Goal: Transaction & Acquisition: Purchase product/service

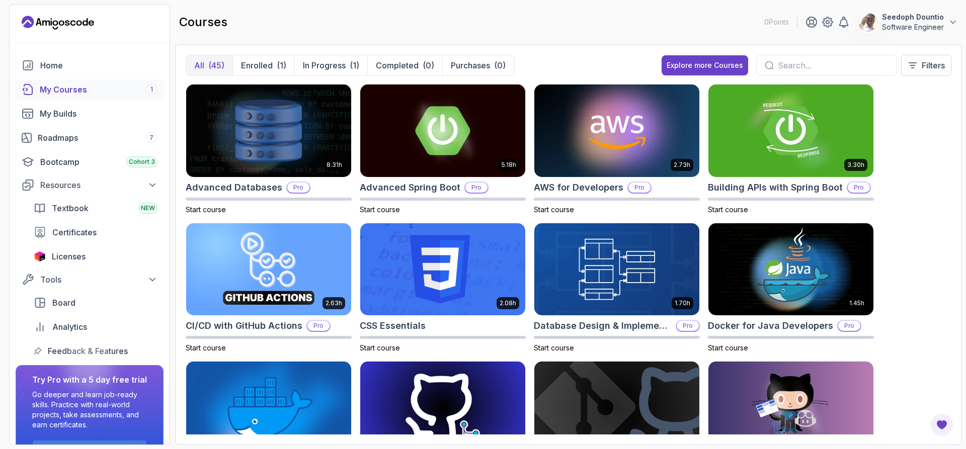
click at [83, 91] on div "My Courses 1" at bounding box center [99, 89] width 118 height 12
click at [142, 93] on div "My Courses 1" at bounding box center [99, 89] width 118 height 12
click at [76, 91] on div "My Courses 1" at bounding box center [99, 89] width 118 height 12
click at [77, 55] on div at bounding box center [90, 43] width 160 height 25
click at [81, 65] on div "Home" at bounding box center [98, 65] width 117 height 12
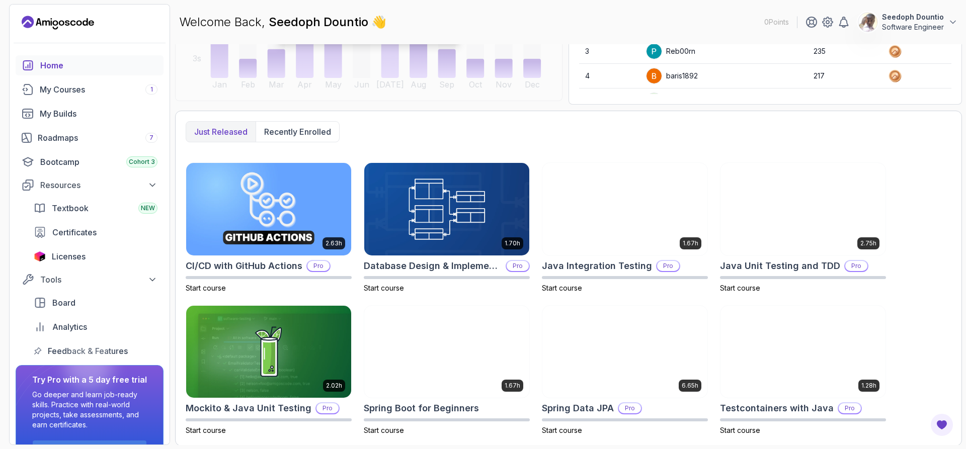
scroll to position [196, 0]
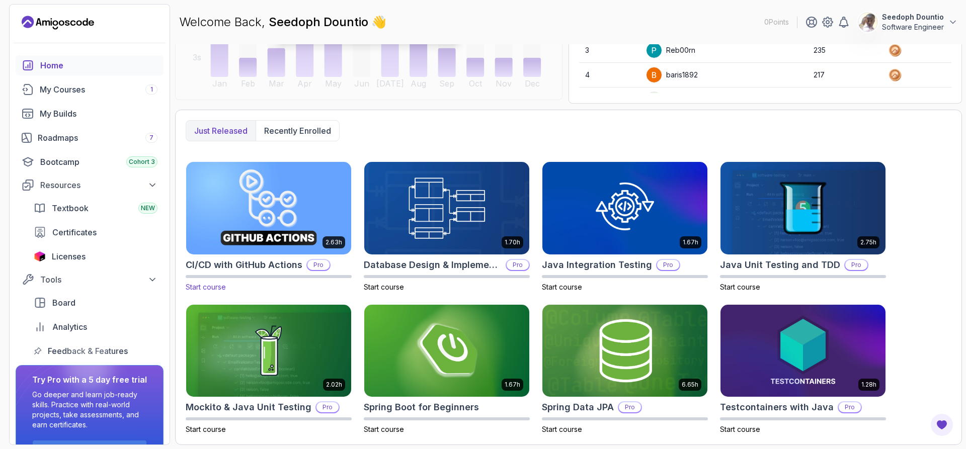
click at [302, 193] on img at bounding box center [268, 207] width 173 height 97
click at [71, 71] on link "Home" at bounding box center [90, 65] width 148 height 20
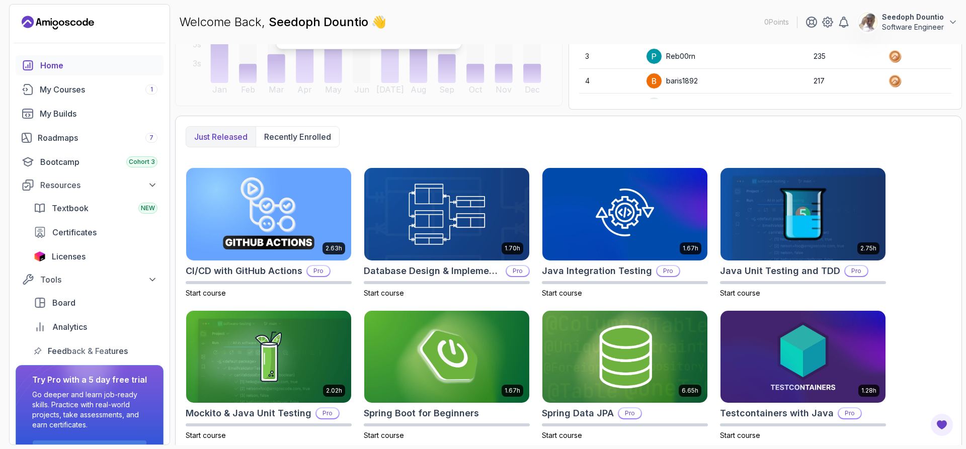
scroll to position [196, 0]
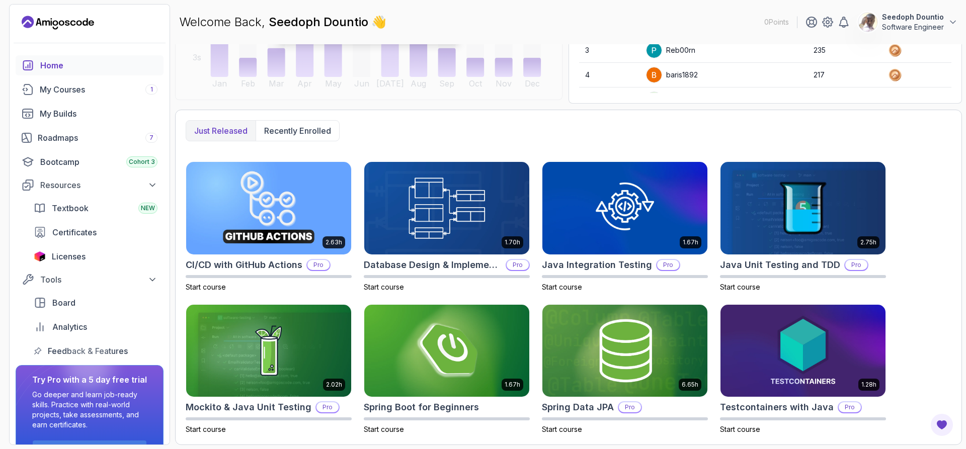
click at [62, 24] on icon "Landing page" at bounding box center [58, 23] width 72 height 16
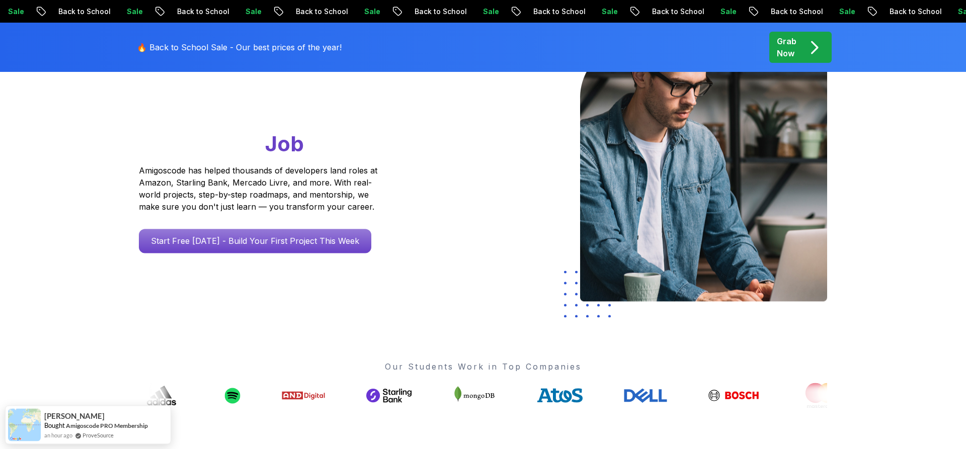
scroll to position [115, 0]
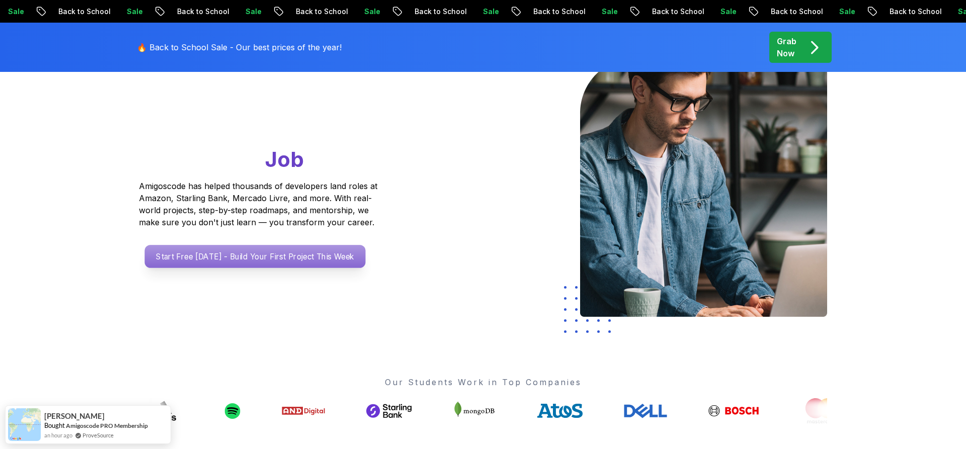
click at [264, 255] on p "Start Free [DATE] - Build Your First Project This Week" at bounding box center [255, 256] width 221 height 23
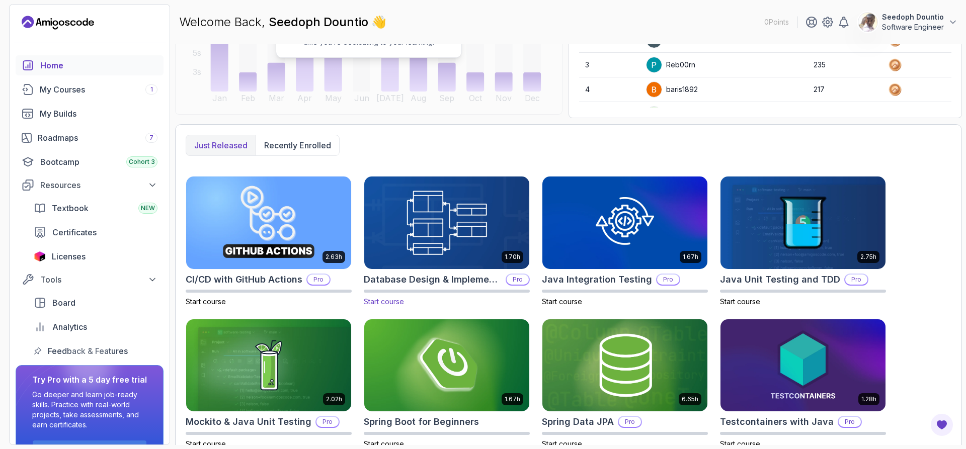
scroll to position [196, 0]
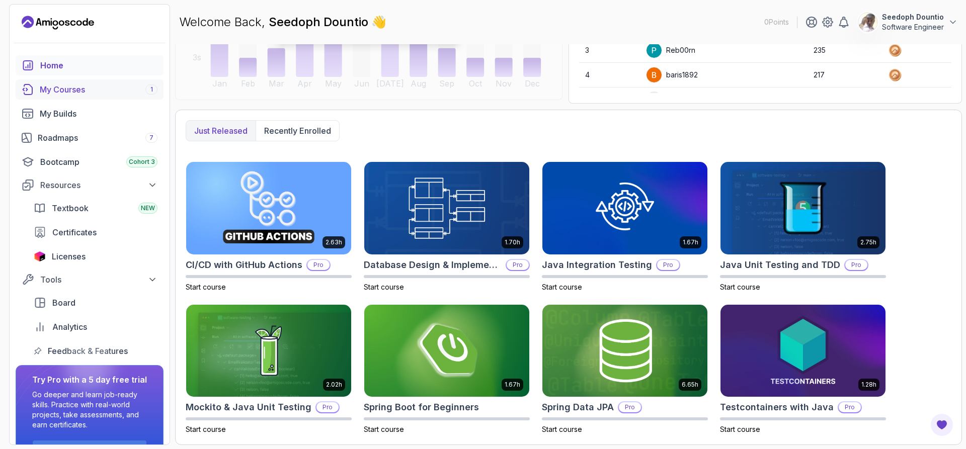
click at [89, 93] on div "My Courses 1" at bounding box center [99, 89] width 118 height 12
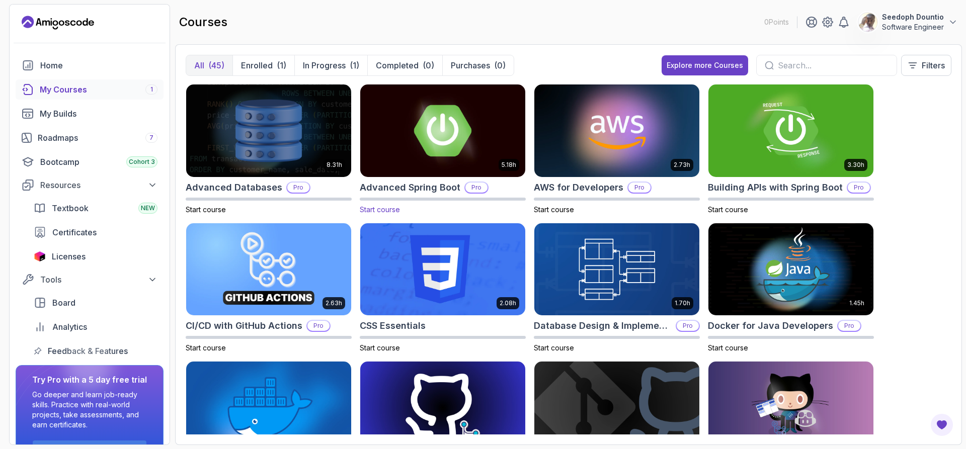
click at [435, 141] on img at bounding box center [442, 130] width 173 height 97
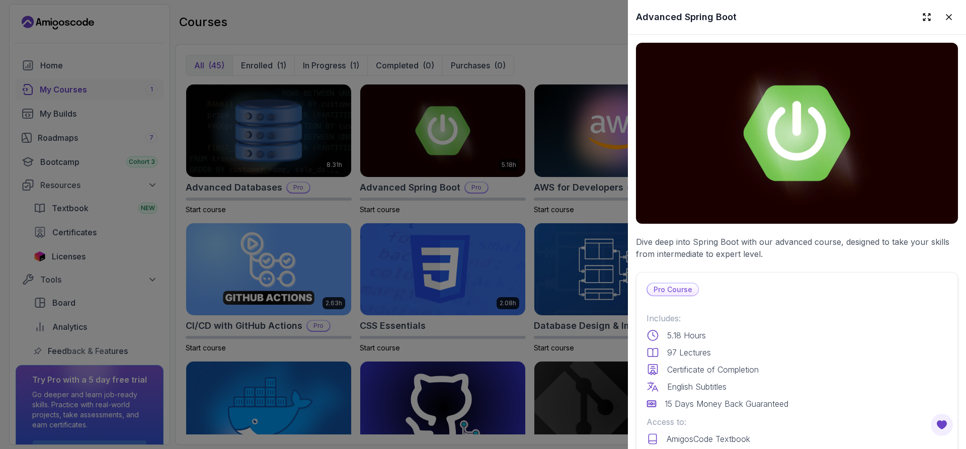
scroll to position [241, 0]
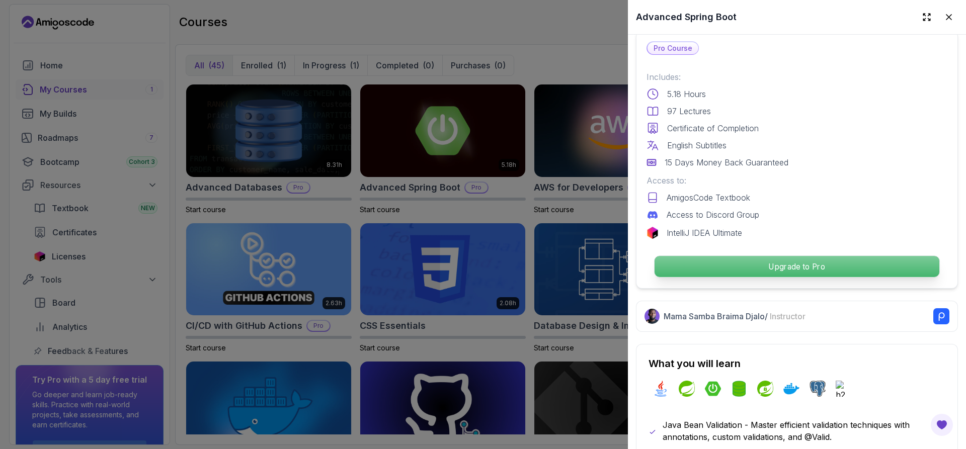
click at [727, 265] on p "Upgrade to Pro" at bounding box center [796, 266] width 285 height 21
